Goal: Information Seeking & Learning: Understand process/instructions

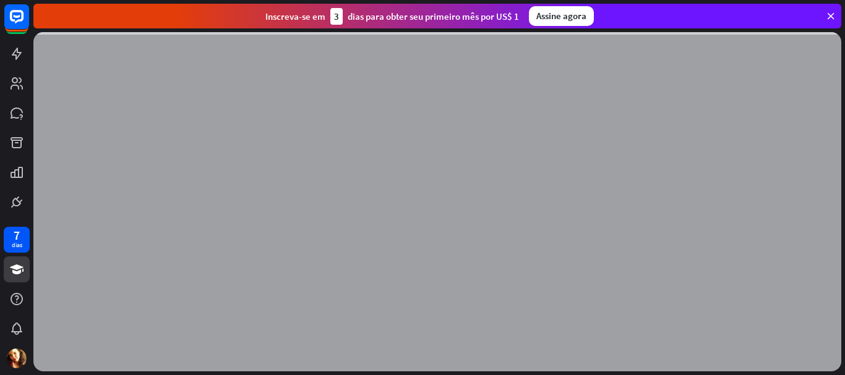
click at [829, 18] on icon at bounding box center [830, 16] width 11 height 11
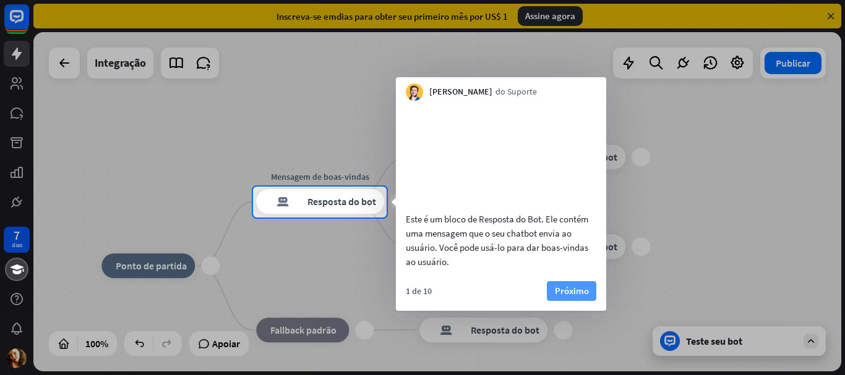
click at [564, 300] on font "Próximo" at bounding box center [572, 291] width 34 height 17
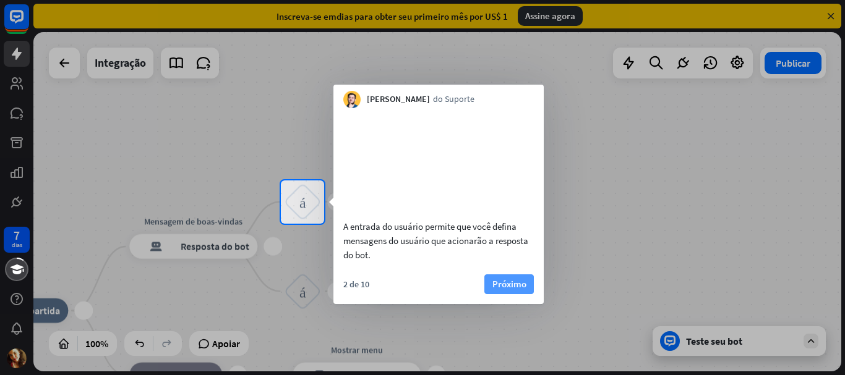
click at [504, 290] on font "Próximo" at bounding box center [509, 284] width 34 height 12
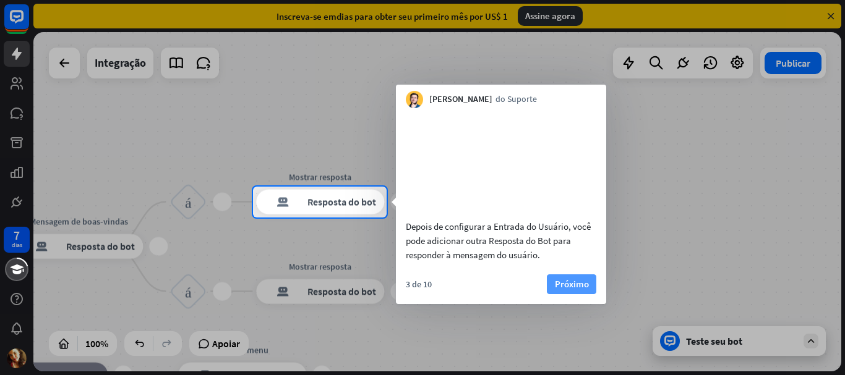
click at [585, 291] on font "Próximo" at bounding box center [572, 284] width 34 height 17
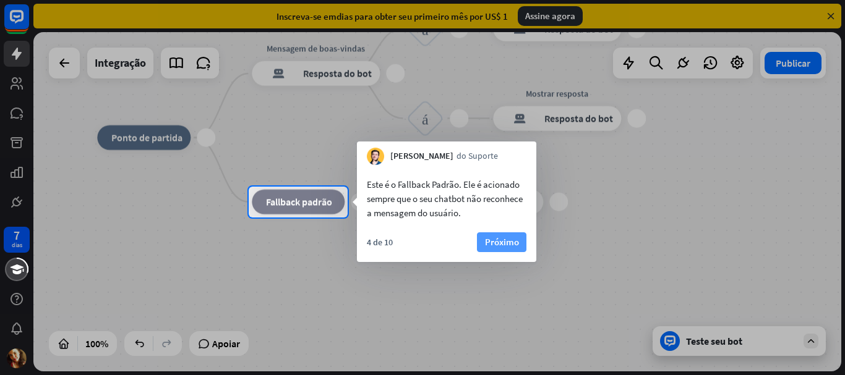
click at [500, 238] on font "Próximo" at bounding box center [502, 242] width 34 height 12
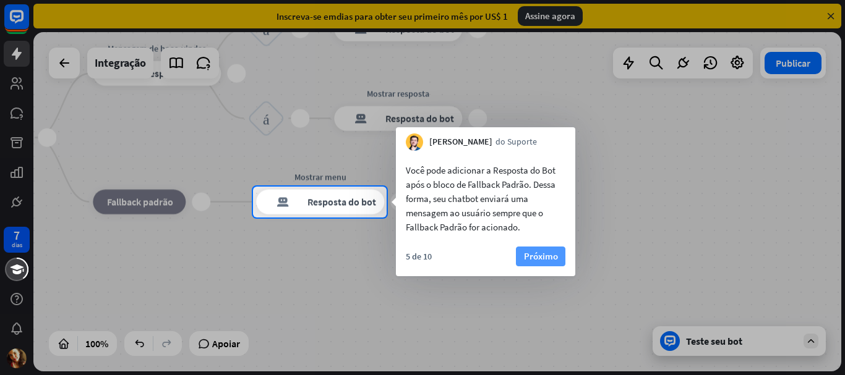
click at [536, 252] on font "Próximo" at bounding box center [541, 257] width 34 height 12
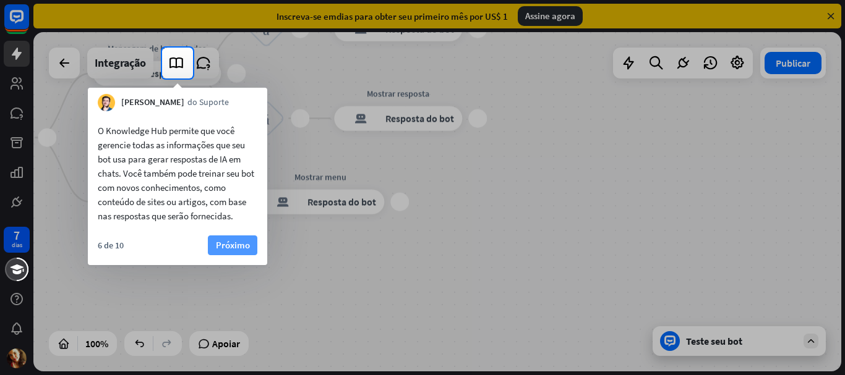
click at [231, 245] on font "Próximo" at bounding box center [233, 245] width 34 height 12
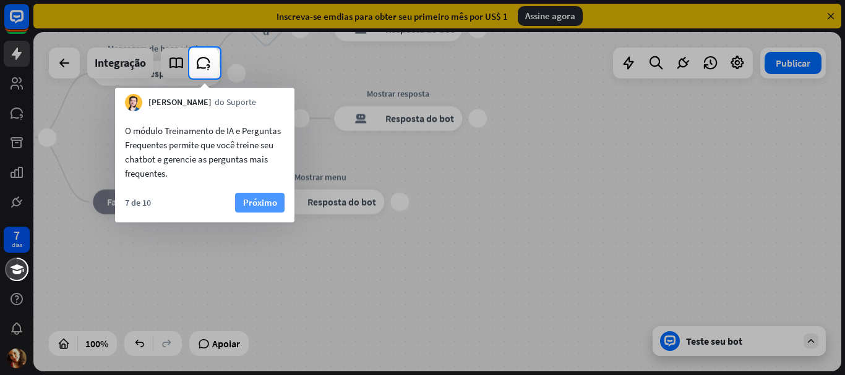
click at [271, 204] on font "Próximo" at bounding box center [260, 203] width 34 height 12
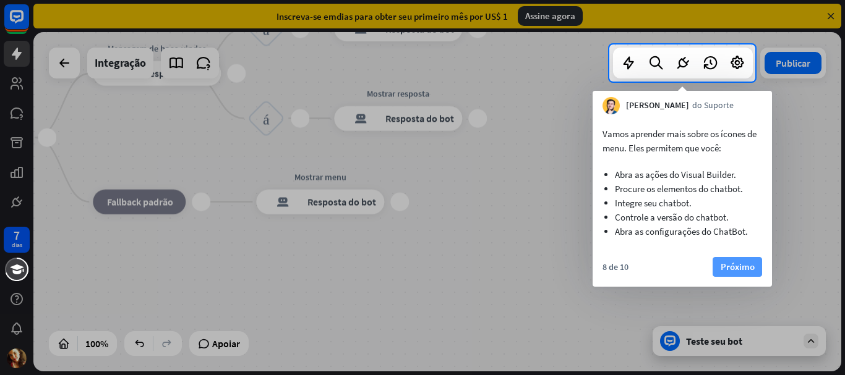
click at [742, 265] on font "Próximo" at bounding box center [738, 267] width 34 height 12
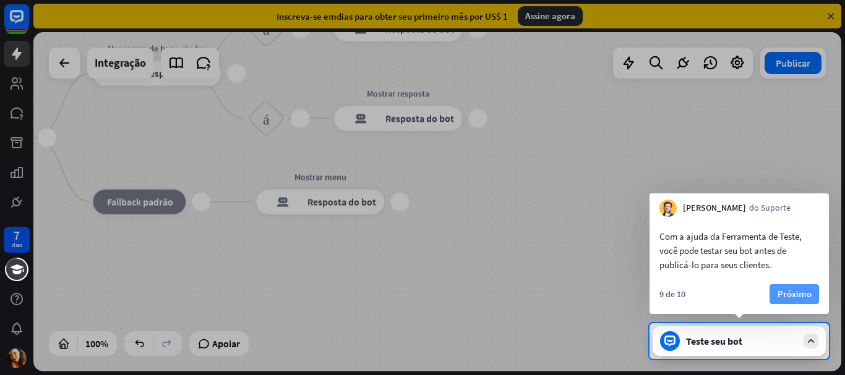
click at [799, 293] on font "Próximo" at bounding box center [795, 294] width 34 height 12
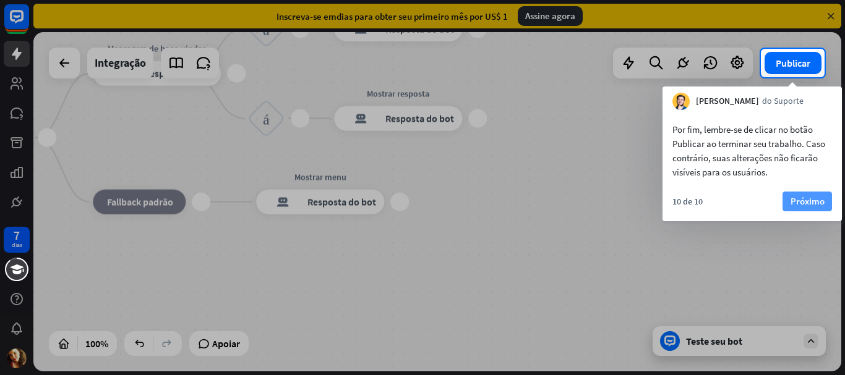
click at [821, 195] on font "Próximo" at bounding box center [808, 201] width 34 height 12
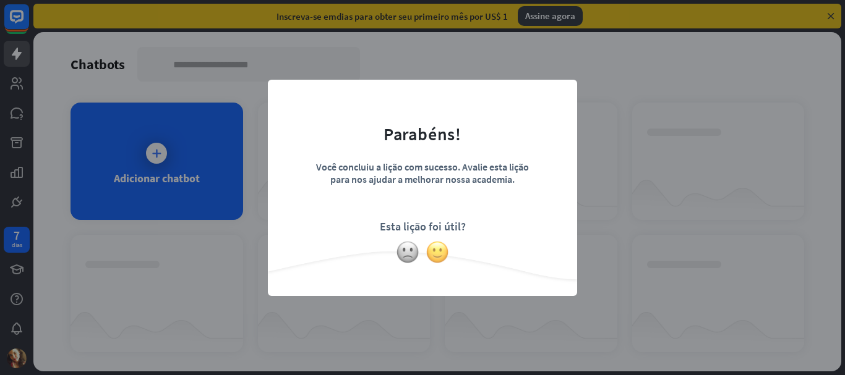
click at [435, 254] on img at bounding box center [438, 253] width 24 height 24
